Goal: Task Accomplishment & Management: Manage account settings

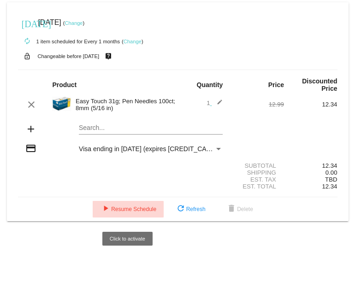
click at [118, 212] on span "play_arrow Resume Schedule" at bounding box center [128, 209] width 56 height 6
